Goal: Transaction & Acquisition: Purchase product/service

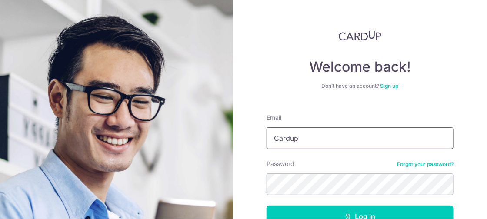
click at [318, 140] on input "Cardup" at bounding box center [360, 138] width 187 height 22
drag, startPoint x: 324, startPoint y: 138, endPoint x: 261, endPoint y: 140, distance: 63.1
click at [261, 140] on div "Welcome back! Don’t have an account? Sign up Email Cardup Password Forgot your …" at bounding box center [360, 109] width 254 height 219
type input "GREENDAY_10@HOTMAIL.COM"
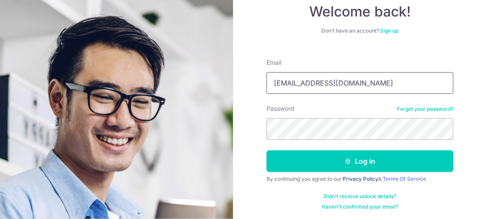
scroll to position [57, 0]
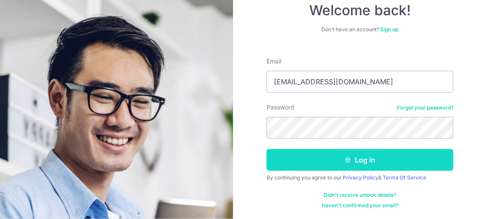
click at [354, 158] on button "Log in" at bounding box center [360, 160] width 187 height 22
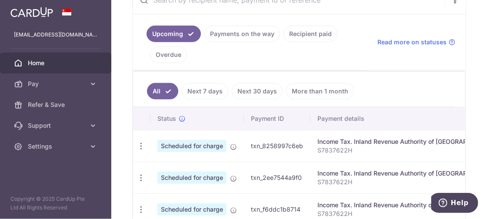
scroll to position [217, 0]
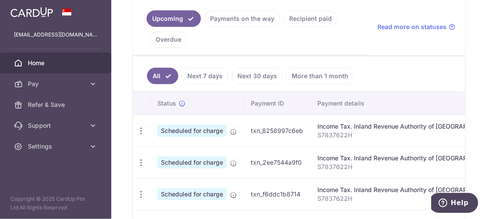
click at [263, 22] on link "Payments on the way" at bounding box center [242, 18] width 76 height 17
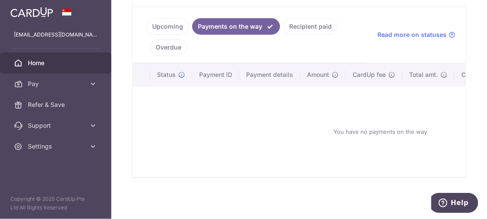
scroll to position [213, 0]
click at [170, 41] on link "Overdue" at bounding box center [168, 47] width 37 height 17
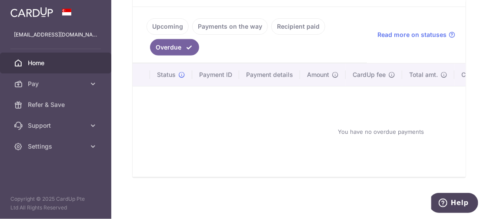
click at [172, 18] on li "Upcoming" at bounding box center [168, 26] width 42 height 17
click at [171, 22] on link "Upcoming" at bounding box center [168, 26] width 42 height 17
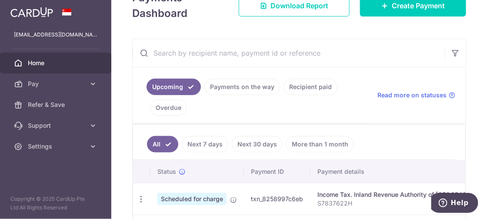
scroll to position [217, 0]
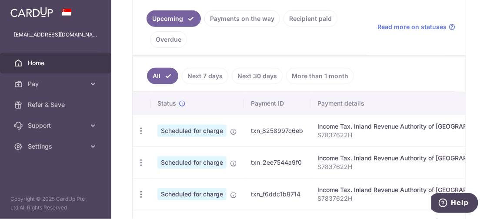
click at [310, 15] on link "Recipient paid" at bounding box center [311, 18] width 54 height 17
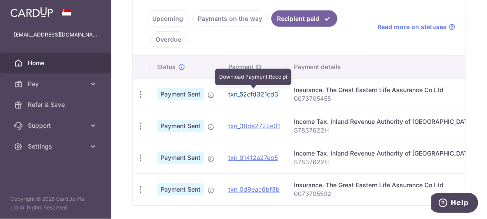
click at [250, 94] on link "txn_52cfd321cd3" at bounding box center [253, 93] width 50 height 7
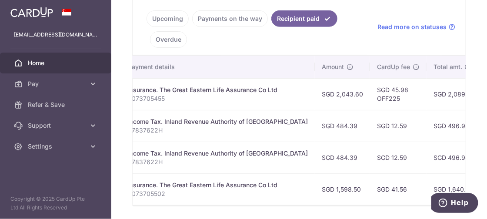
scroll to position [0, 21]
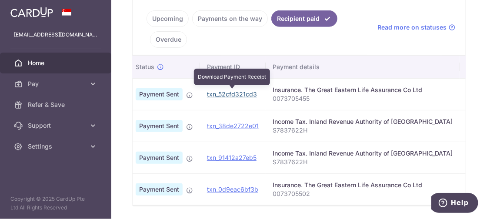
drag, startPoint x: 228, startPoint y: 90, endPoint x: 282, endPoint y: 42, distance: 72.4
click at [228, 90] on link "txn_52cfd321cd3" at bounding box center [232, 93] width 50 height 7
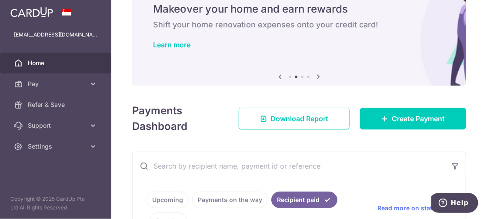
scroll to position [0, 0]
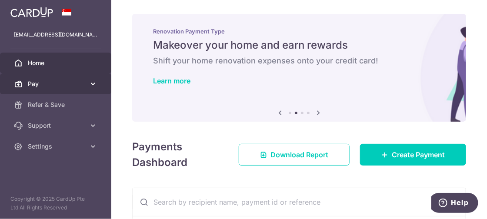
click at [57, 80] on span "Pay" at bounding box center [56, 84] width 57 height 9
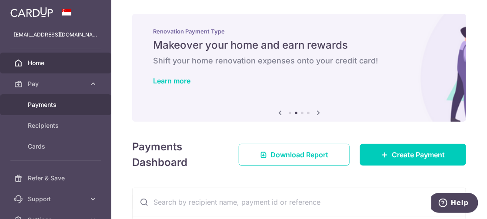
click at [57, 102] on span "Payments" at bounding box center [56, 104] width 57 height 9
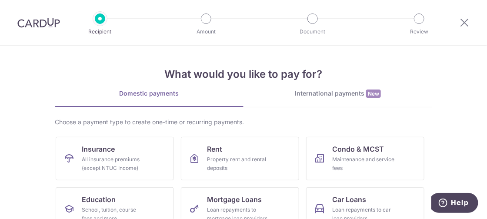
scroll to position [87, 0]
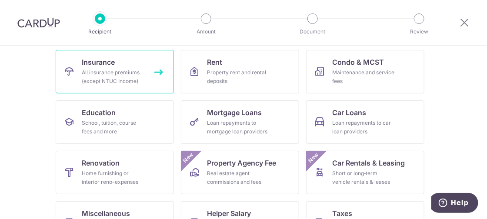
click at [124, 81] on div "All insurance premiums (except NTUC Income)" at bounding box center [113, 76] width 63 height 17
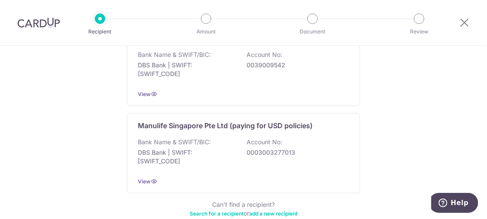
scroll to position [965, 0]
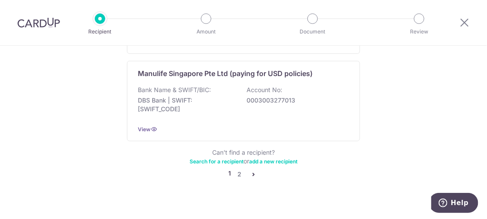
click at [251, 171] on icon "pager" at bounding box center [253, 174] width 7 height 7
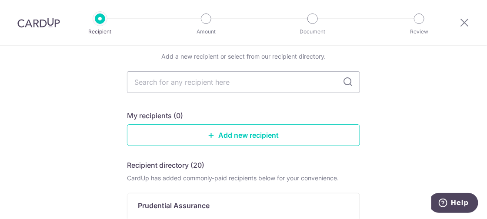
scroll to position [0, 0]
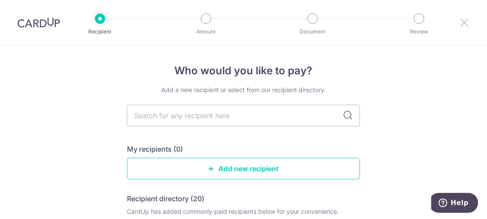
click at [466, 24] on icon at bounding box center [464, 22] width 10 height 11
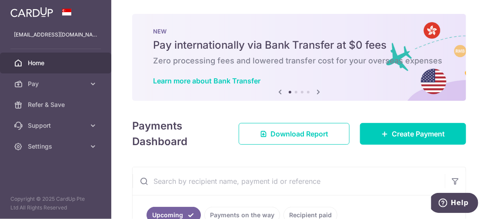
drag, startPoint x: 245, startPoint y: 9, endPoint x: 237, endPoint y: 12, distance: 9.2
click at [245, 9] on div "× Pause Schedule Pause all future payments in this series Pause just this one p…" at bounding box center [299, 109] width 376 height 219
click at [62, 33] on p "[EMAIL_ADDRESS][DOMAIN_NAME]" at bounding box center [55, 34] width 83 height 9
click at [39, 12] on img at bounding box center [31, 12] width 43 height 10
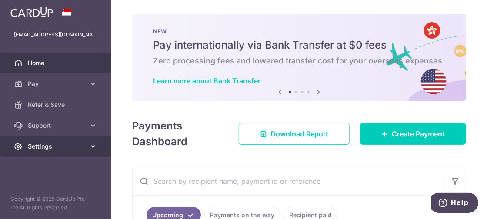
click at [57, 147] on span "Settings" at bounding box center [56, 146] width 57 height 9
